Goal: Check status: Check status

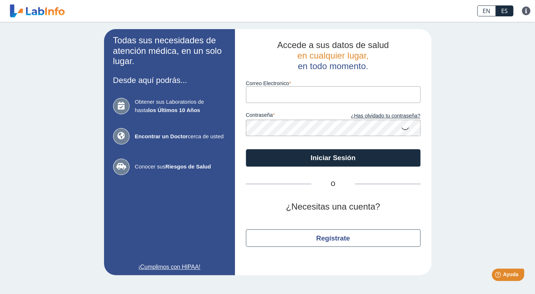
click at [255, 96] on input "Correo Electronico" at bounding box center [333, 94] width 175 height 16
type input "[EMAIL_ADDRESS][DOMAIN_NAME]"
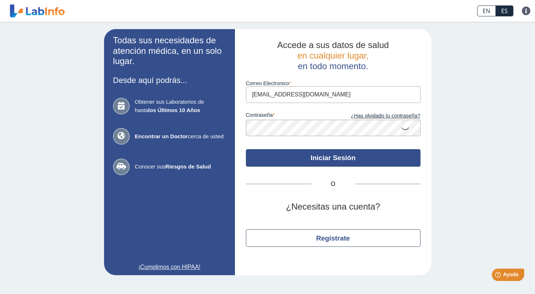
click at [369, 156] on button "Iniciar Sesión" at bounding box center [333, 157] width 175 height 17
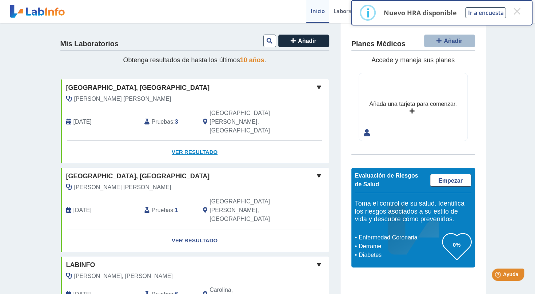
click at [183, 141] on link "Ver Resultado" at bounding box center [195, 152] width 268 height 23
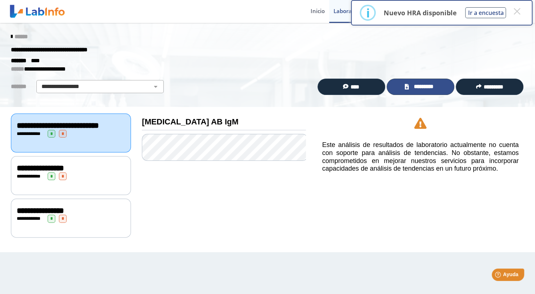
click at [424, 86] on span "*********" at bounding box center [423, 87] width 25 height 8
click at [55, 137] on span "*" at bounding box center [52, 134] width 8 height 8
click at [51, 180] on span "*" at bounding box center [52, 176] width 8 height 8
